Goal: Navigation & Orientation: Find specific page/section

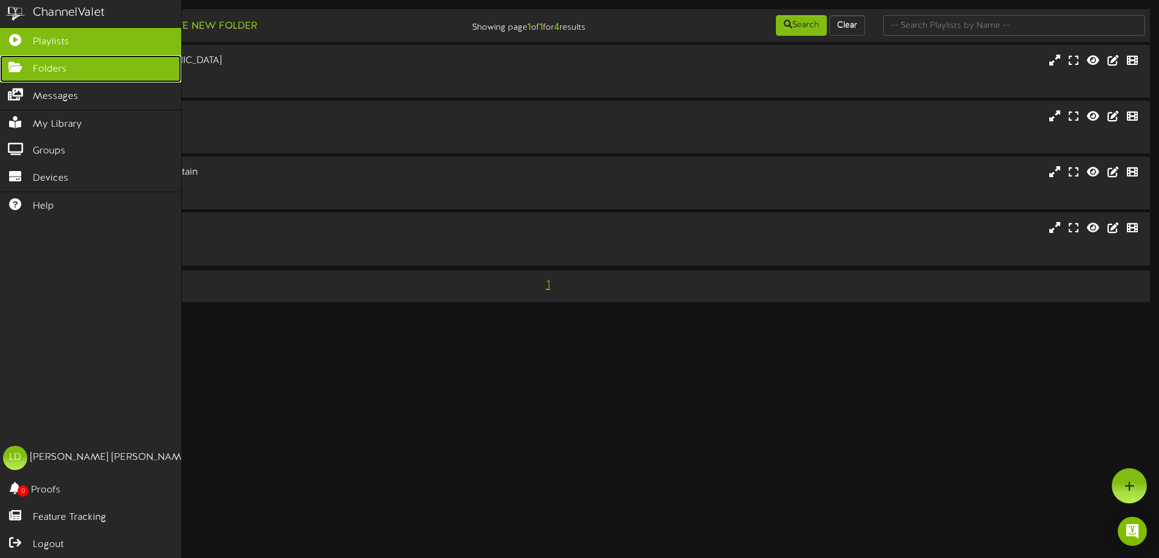
click at [54, 71] on span "Folders" at bounding box center [50, 69] width 34 height 14
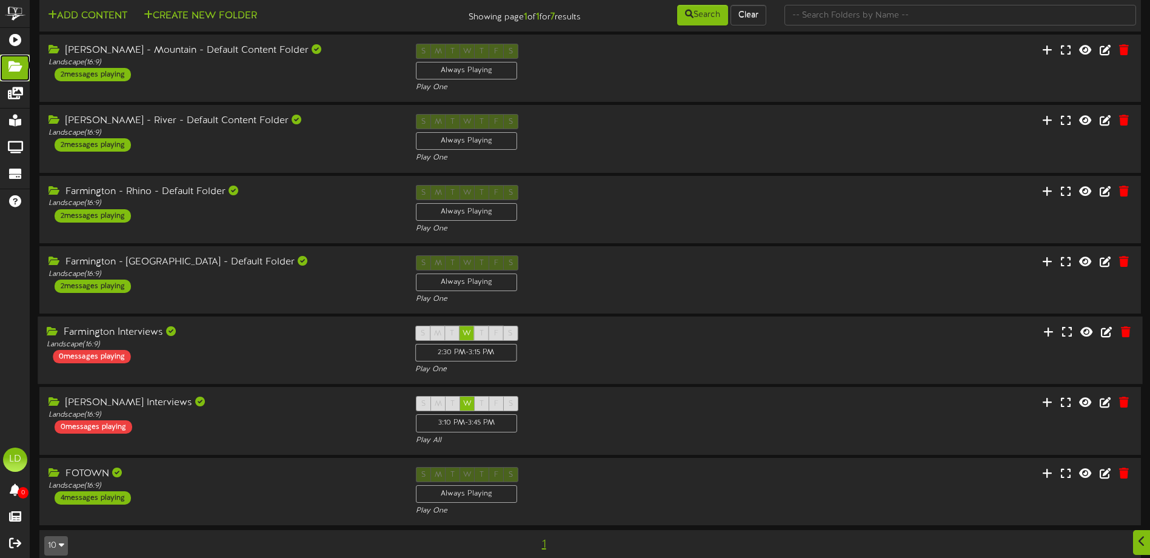
scroll to position [35, 0]
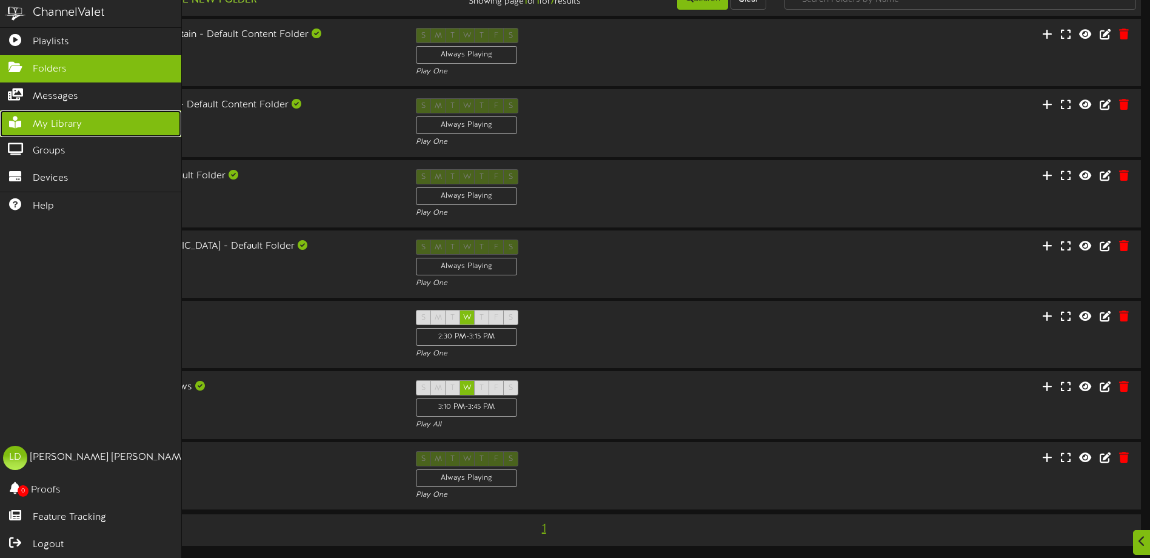
click at [19, 125] on icon at bounding box center [15, 120] width 30 height 9
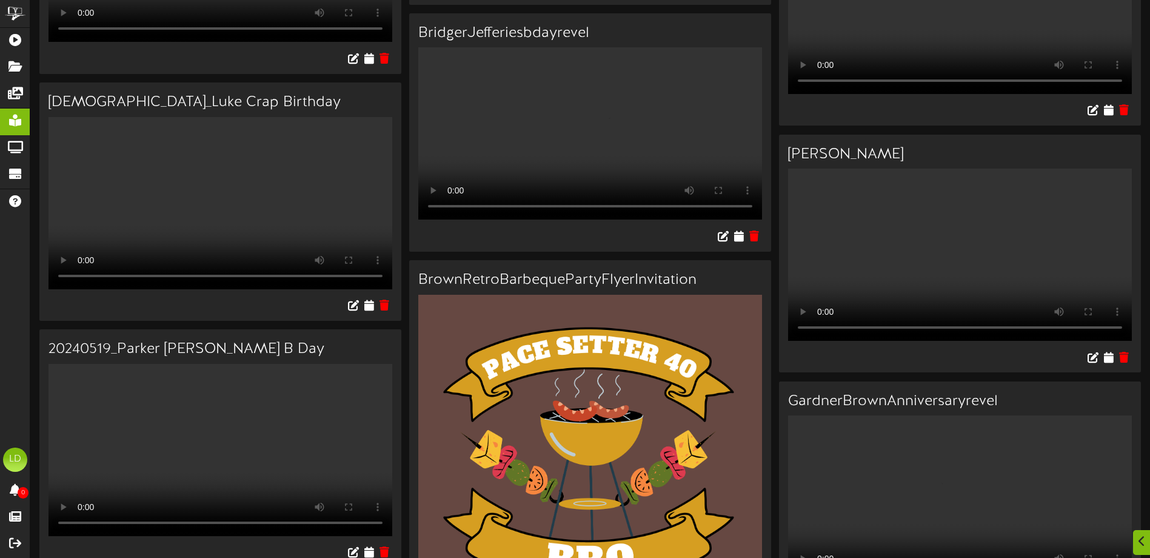
scroll to position [4728, 0]
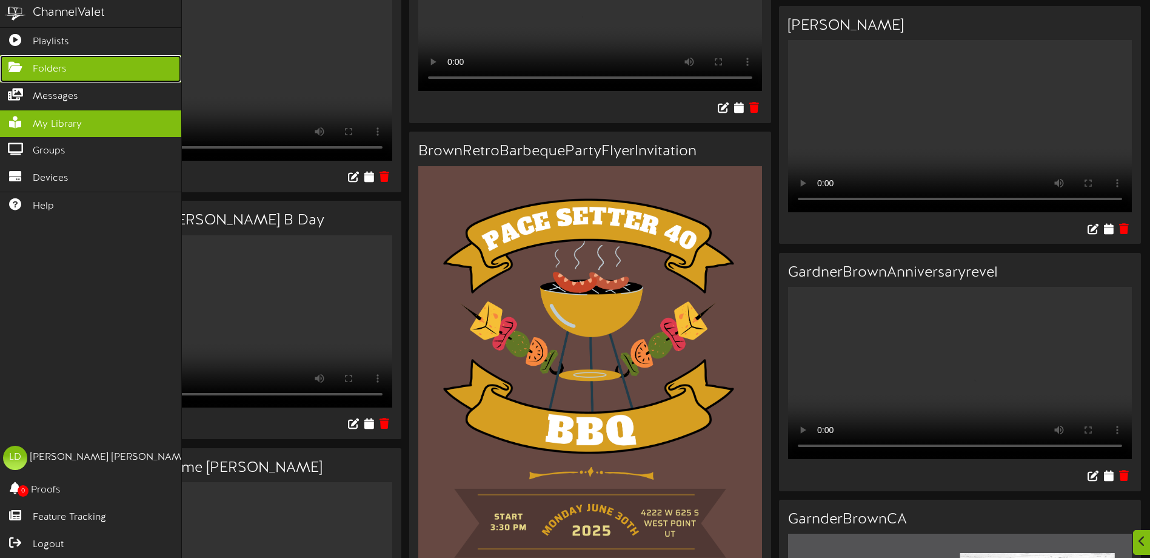
click at [43, 69] on span "Folders" at bounding box center [50, 69] width 34 height 14
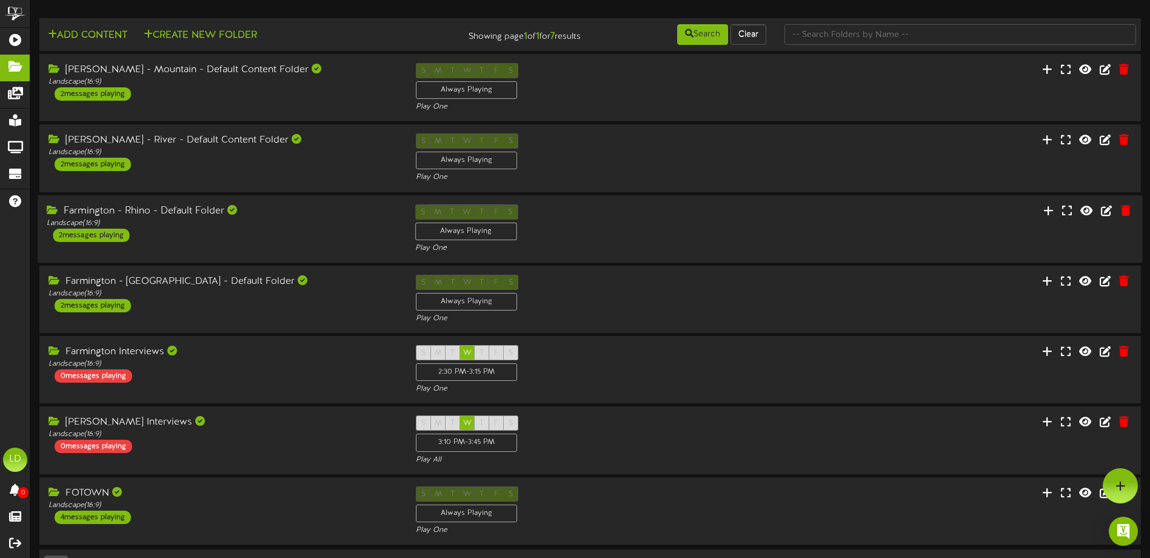
click at [105, 211] on div "Farmington - Rhino - Default Folder" at bounding box center [222, 211] width 350 height 14
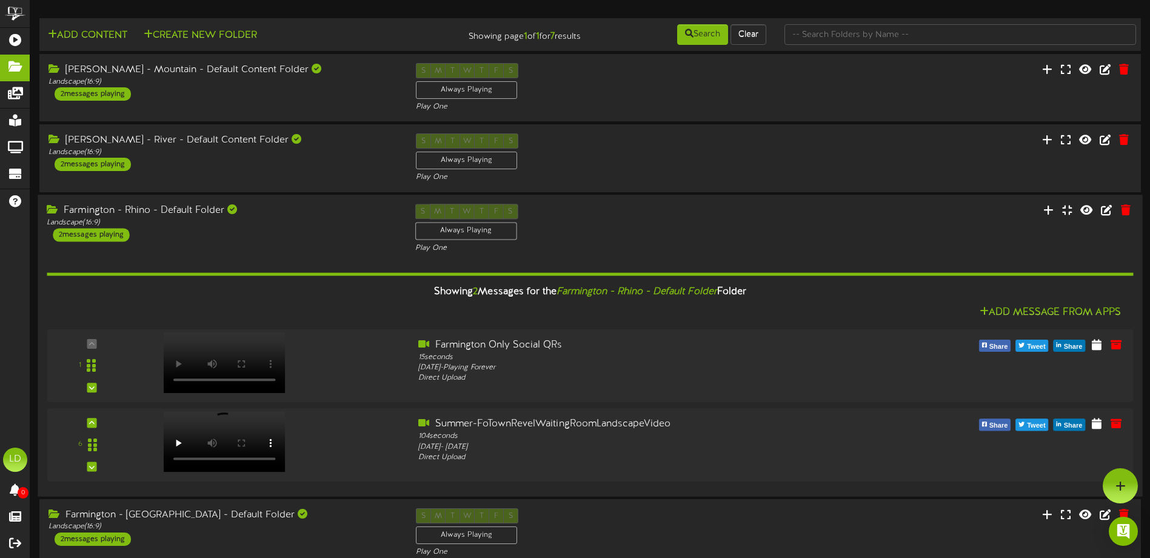
click at [105, 211] on div "Farmington - Rhino - Default Folder" at bounding box center [222, 211] width 350 height 14
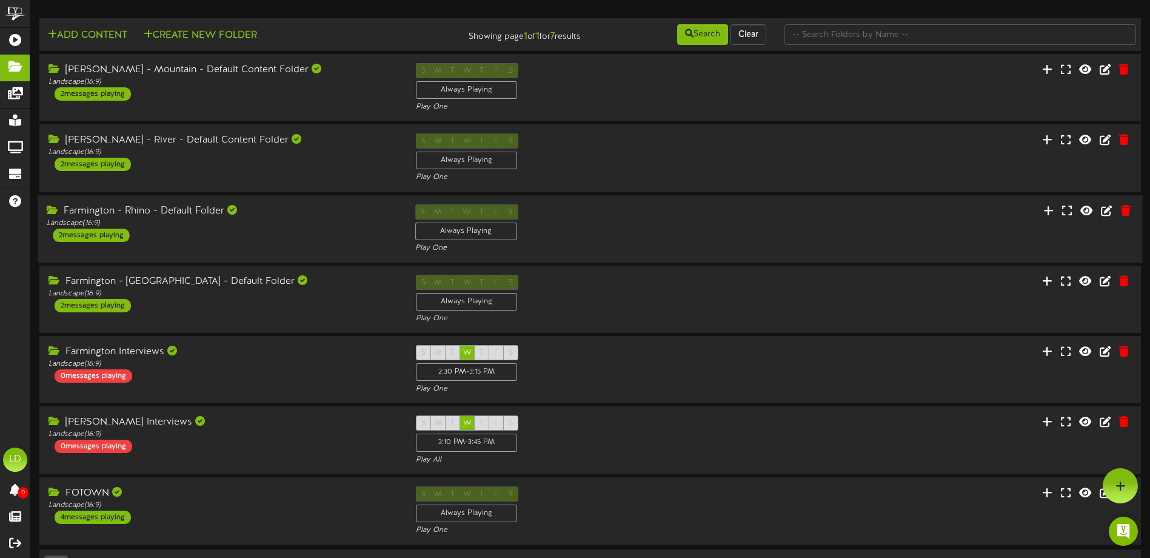
click at [105, 211] on div "Farmington - Rhino - Default Folder" at bounding box center [222, 211] width 350 height 14
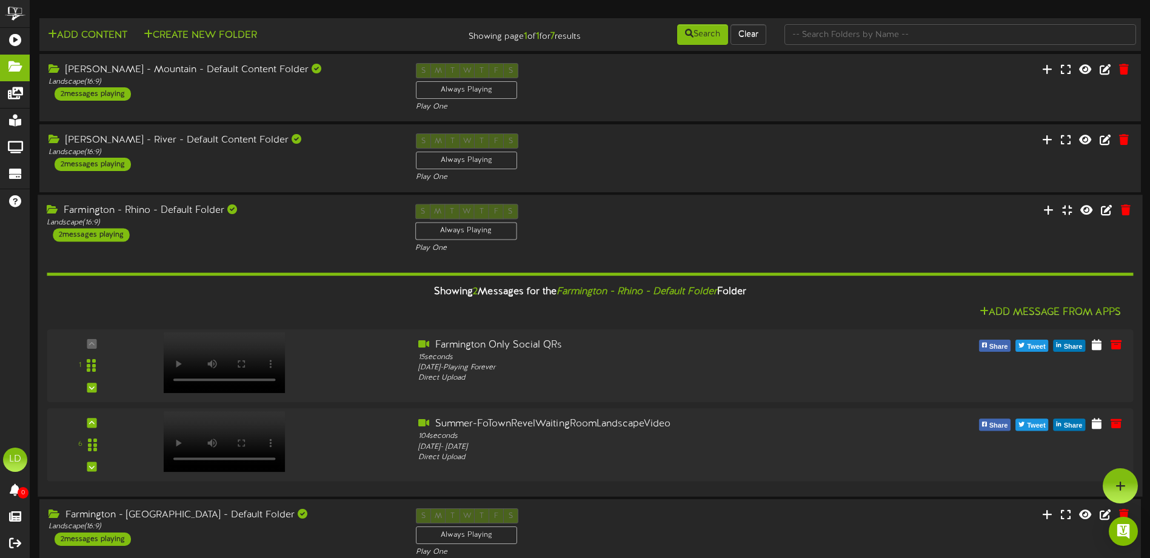
click at [91, 210] on div "Farmington - Rhino - Default Folder" at bounding box center [222, 211] width 350 height 14
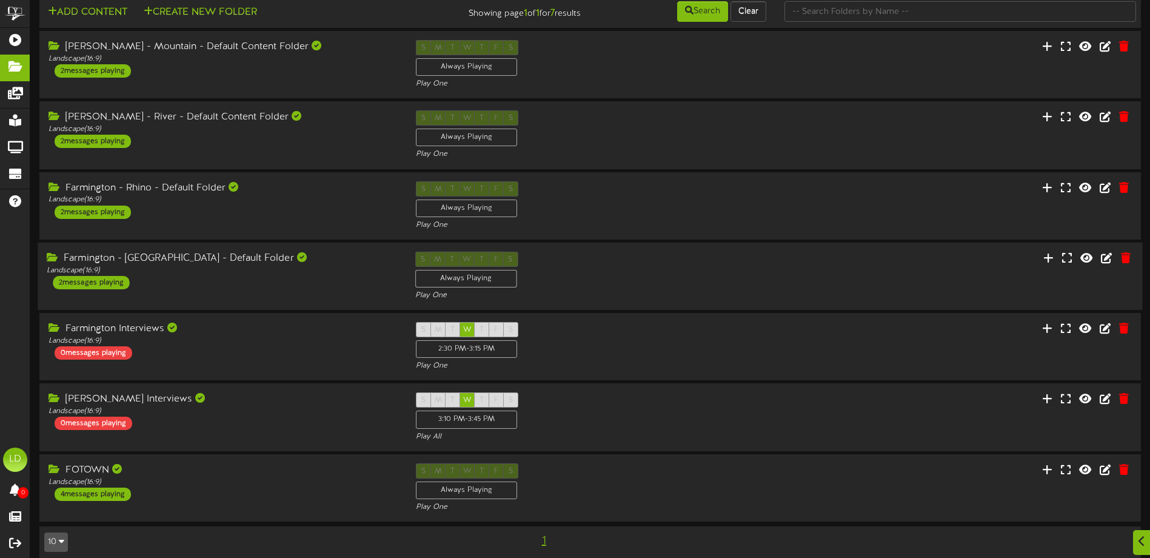
scroll to position [35, 0]
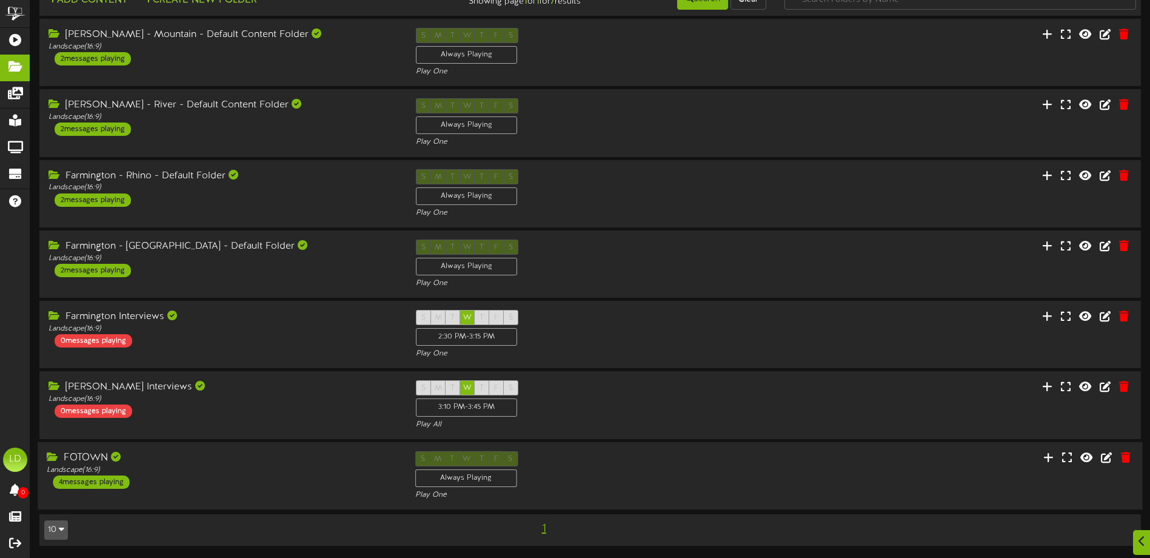
click at [92, 455] on div "FOTOWN" at bounding box center [222, 458] width 350 height 14
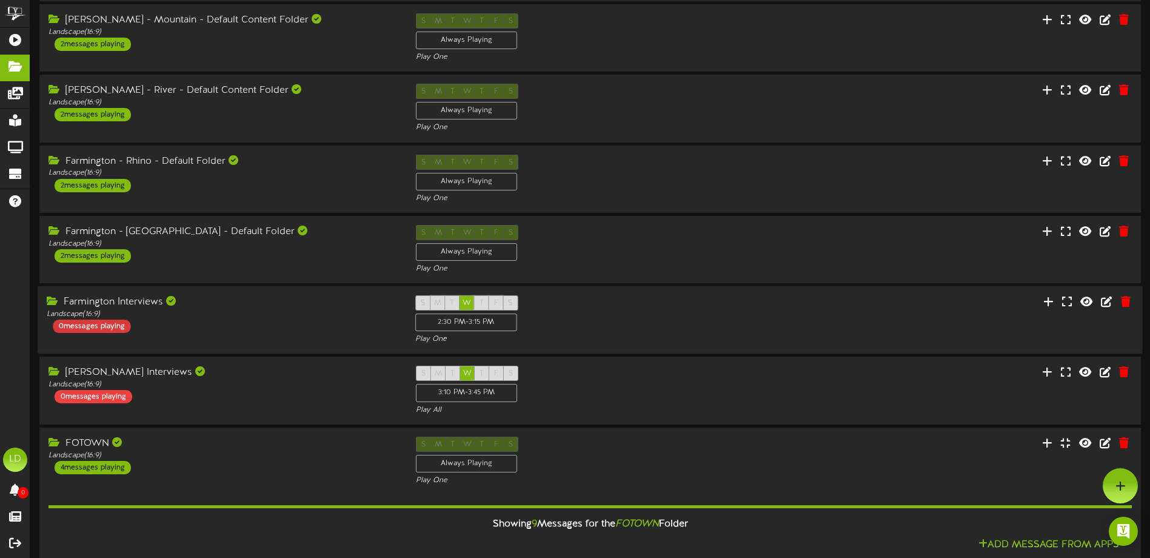
scroll to position [0, 0]
